Goal: Submit feedback/report problem: Submit feedback/report problem

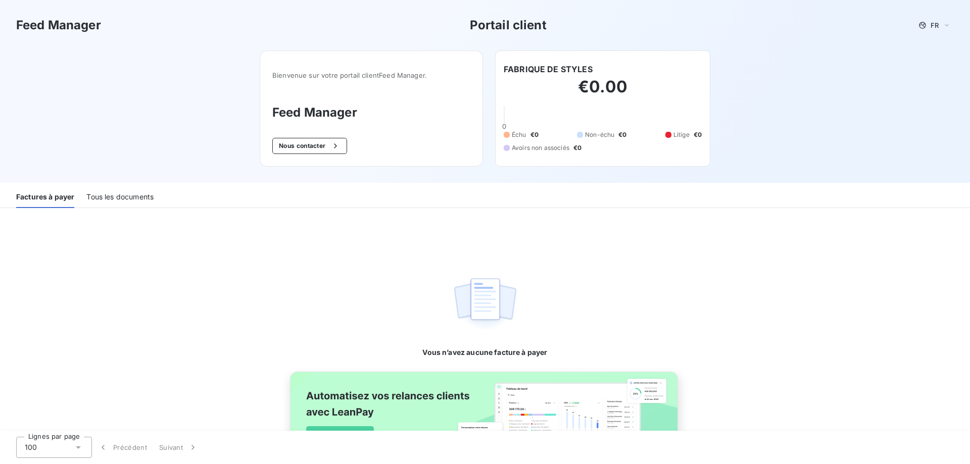
click at [129, 199] on div "Tous les documents" at bounding box center [119, 197] width 67 height 21
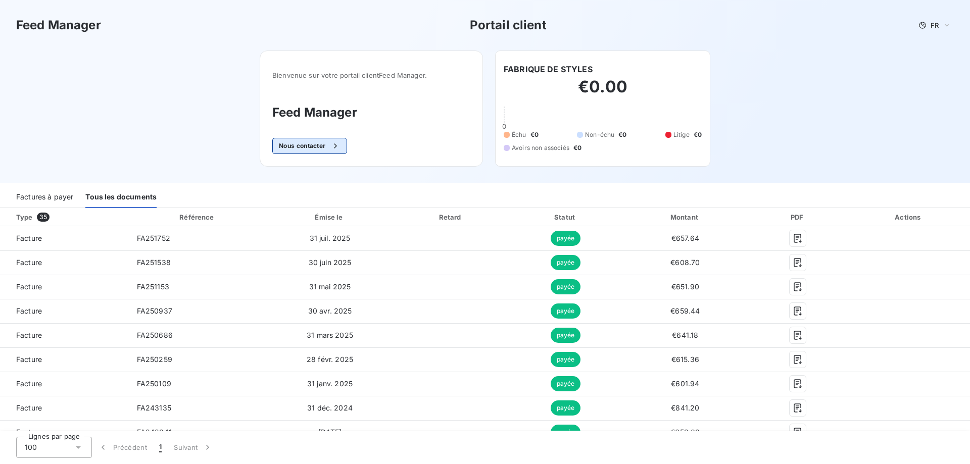
click at [319, 153] on button "Nous contacter" at bounding box center [309, 146] width 75 height 16
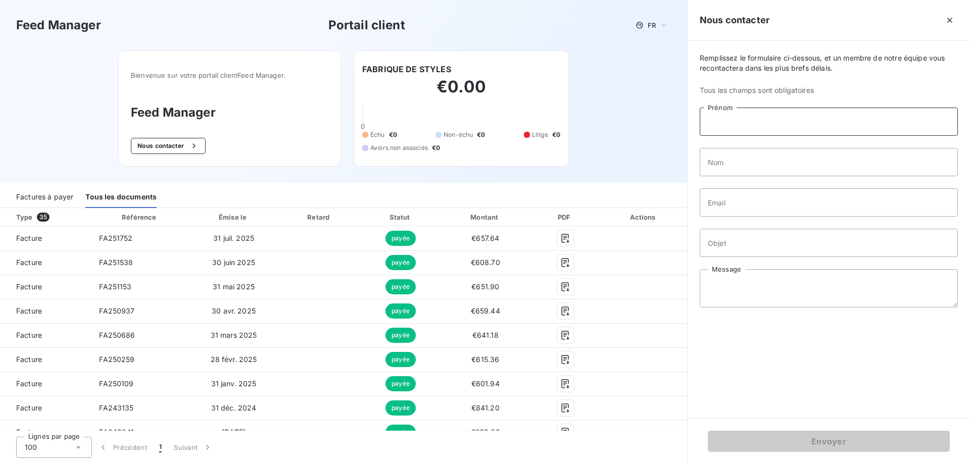
click at [763, 129] on input "Prénom" at bounding box center [829, 122] width 258 height 28
type input "[PERSON_NAME]"
type input "Baillet"
drag, startPoint x: 807, startPoint y: 205, endPoint x: 724, endPoint y: 205, distance: 82.9
click at [724, 205] on input "[EMAIL_ADDRESS][DOMAIN_NAME]" at bounding box center [829, 202] width 258 height 28
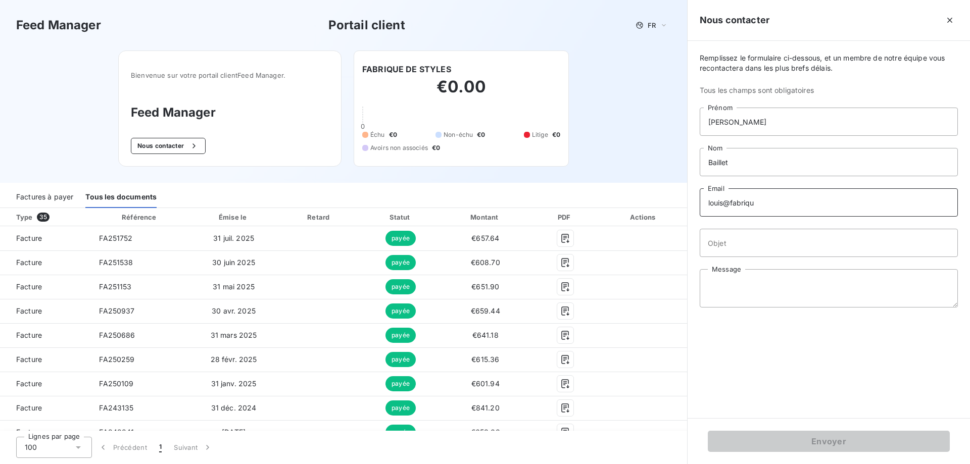
type input "[EMAIL_ADDRESS][DOMAIN_NAME]"
click at [772, 241] on input "Objet" at bounding box center [829, 243] width 258 height 28
type input "facture [DATE] non présente"
click at [801, 276] on textarea "Message" at bounding box center [829, 288] width 258 height 38
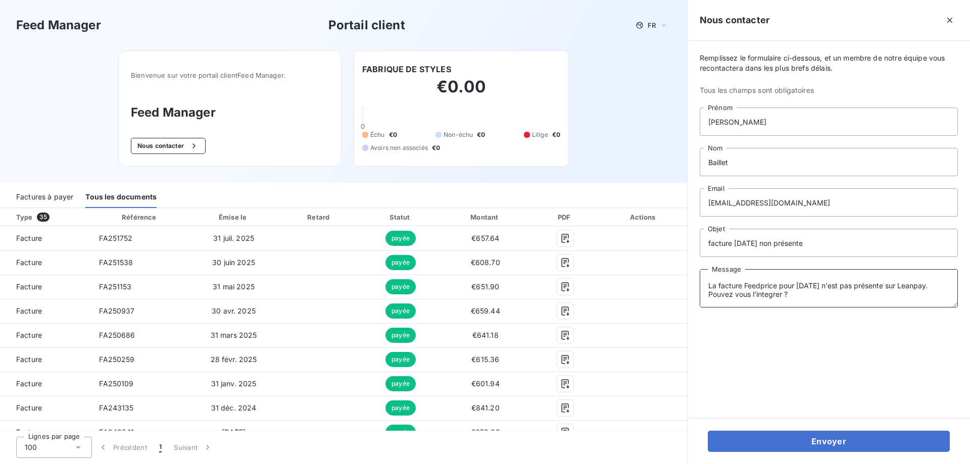
scroll to position [24, 0]
click at [772, 285] on textarea "Bonjour, La facture Feedprice pour [DATE] n'est pas présente sur Leanpay. Pouve…" at bounding box center [829, 288] width 258 height 38
click at [67, 197] on div "Factures à payer" at bounding box center [44, 197] width 57 height 21
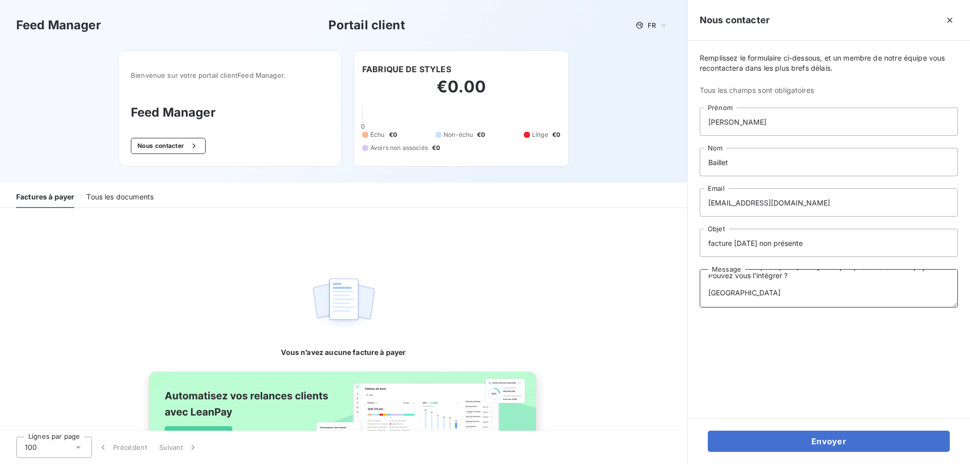
click at [779, 276] on textarea "Bonjour, La facture Feedprice pour [DATE] n'est pas présente sur Leanpay. Pouve…" at bounding box center [829, 288] width 258 height 38
click at [783, 277] on textarea "Bonjour, La facture Feedprice pour [DATE] n'est pas présente sur Leanpay. Pouve…" at bounding box center [829, 288] width 258 height 38
drag, startPoint x: 806, startPoint y: 281, endPoint x: 800, endPoint y: 271, distance: 11.8
click at [803, 280] on textarea "Bonjour, La facture Feedprice pour [DATE] n'est pas présente sur Leanpay. Pouve…" at bounding box center [829, 288] width 258 height 38
drag, startPoint x: 798, startPoint y: 269, endPoint x: 802, endPoint y: 275, distance: 7.0
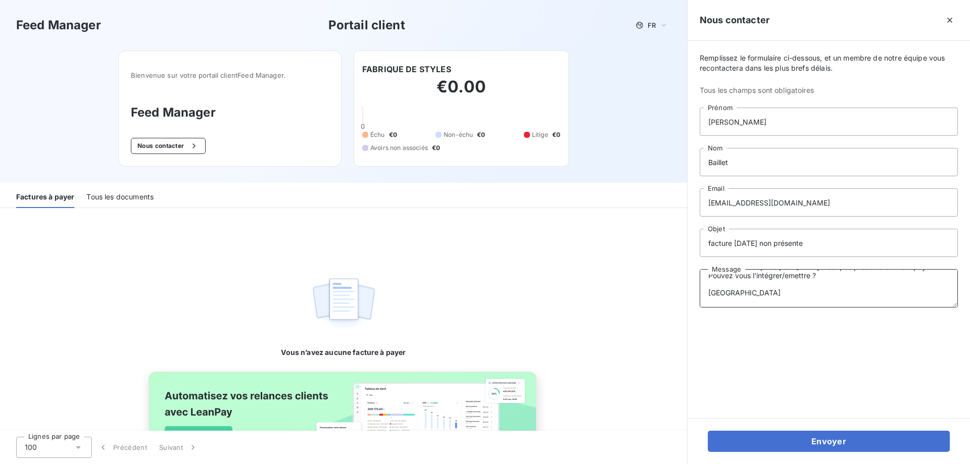
click at [802, 275] on textarea "Bonjour, La facture Feedprice pour [DATE] n'est pas présente sur Leanpay. Pouve…" at bounding box center [829, 288] width 258 height 38
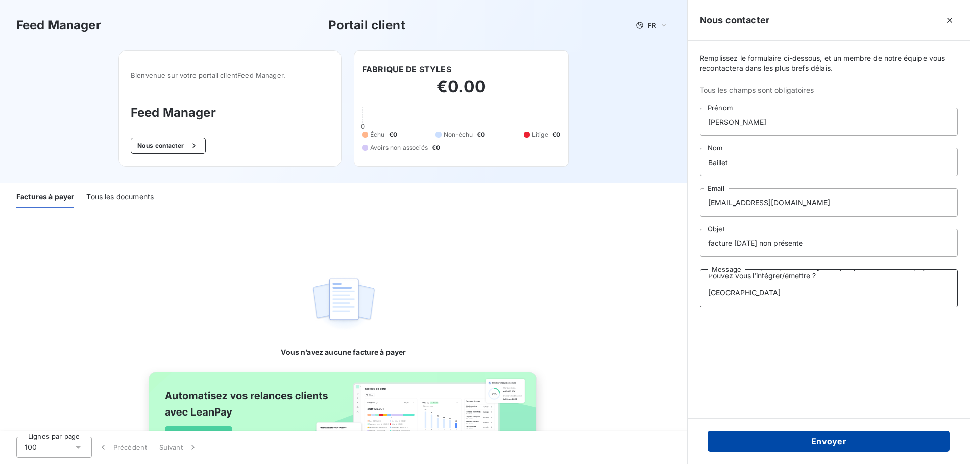
type textarea "Bonjour, La facture Feedprice pour [DATE] n'est pas présente sur Leanpay. Pouve…"
click at [789, 441] on button "Envoyer" at bounding box center [829, 441] width 242 height 21
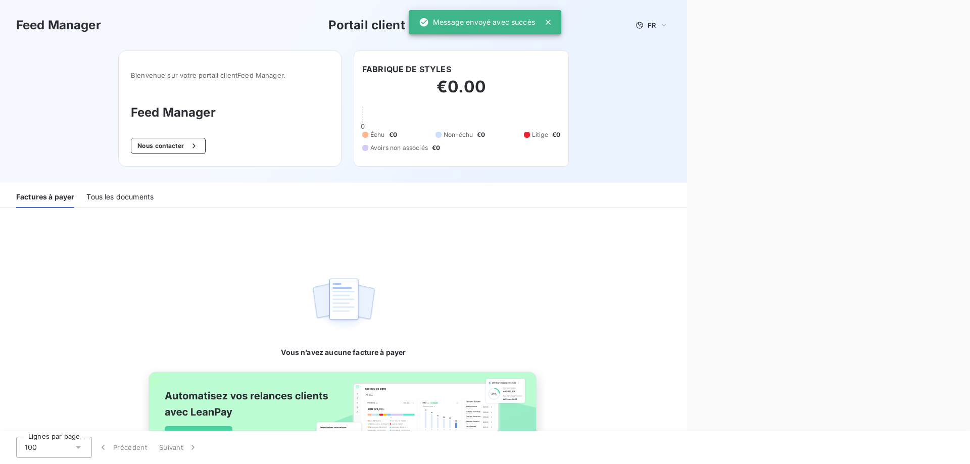
scroll to position [0, 0]
